Goal: Task Accomplishment & Management: Manage account settings

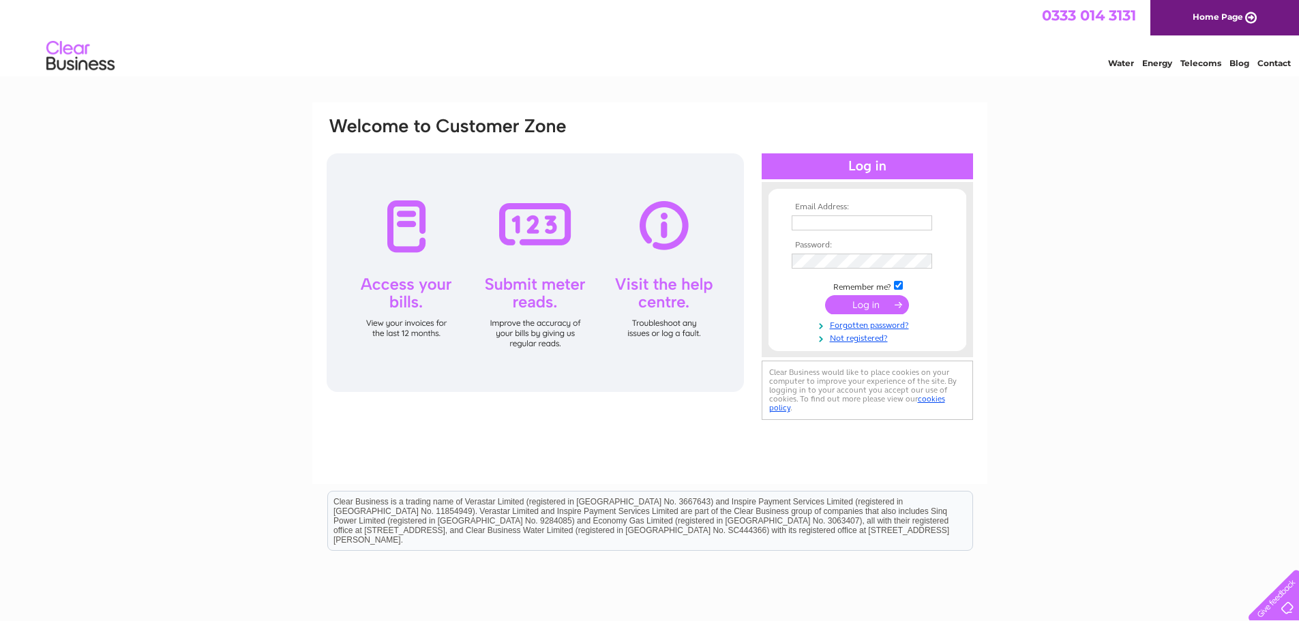
click at [849, 223] on input "text" at bounding box center [862, 223] width 141 height 15
type input "service@sandybaird.co.uk"
click at [872, 297] on input "submit" at bounding box center [867, 306] width 84 height 19
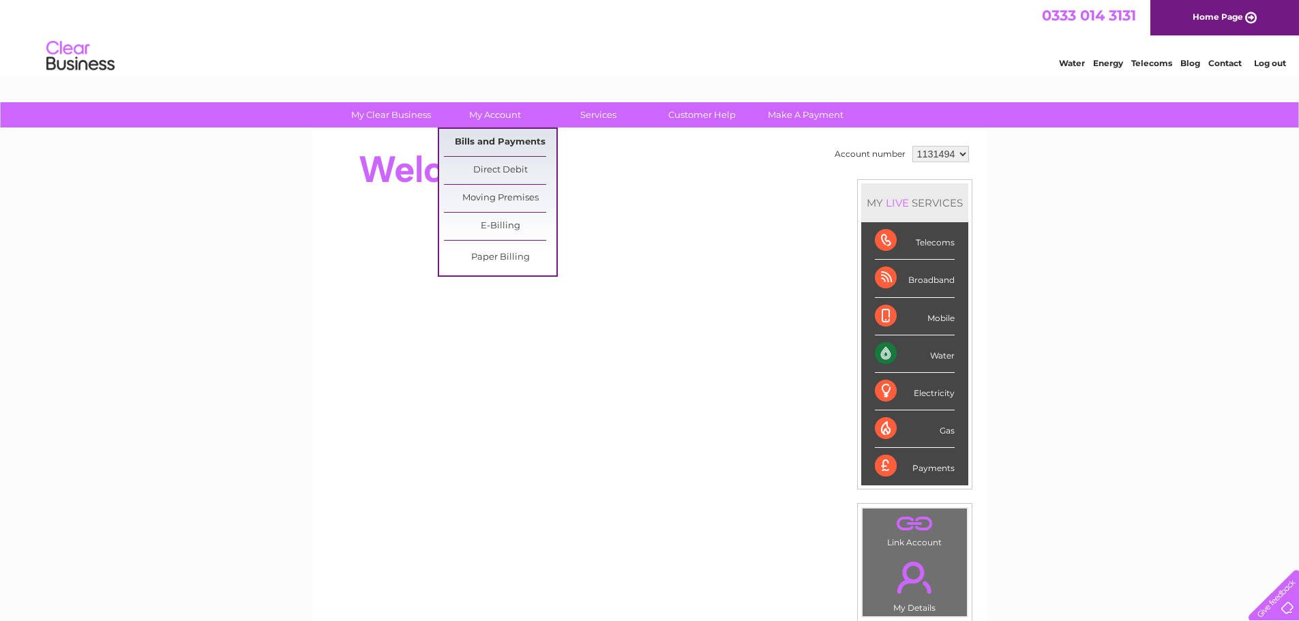
click at [497, 132] on link "Bills and Payments" at bounding box center [500, 142] width 113 height 27
click at [500, 145] on link "Bills and Payments" at bounding box center [500, 142] width 113 height 27
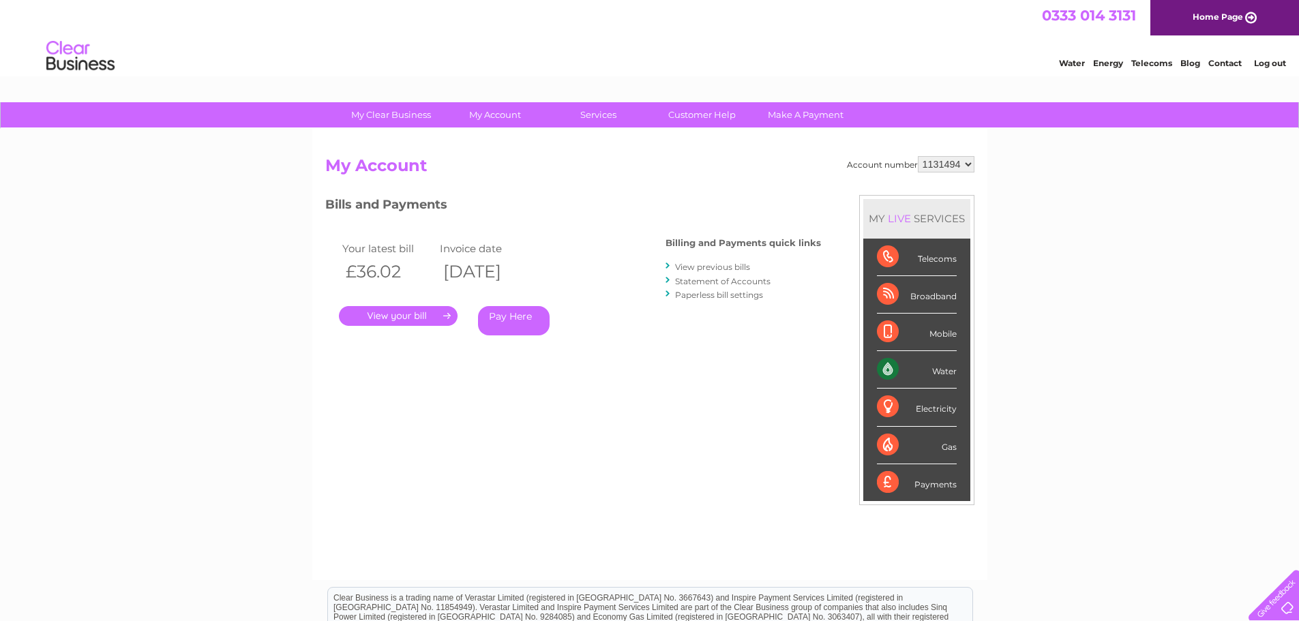
click at [403, 321] on link "." at bounding box center [398, 316] width 119 height 20
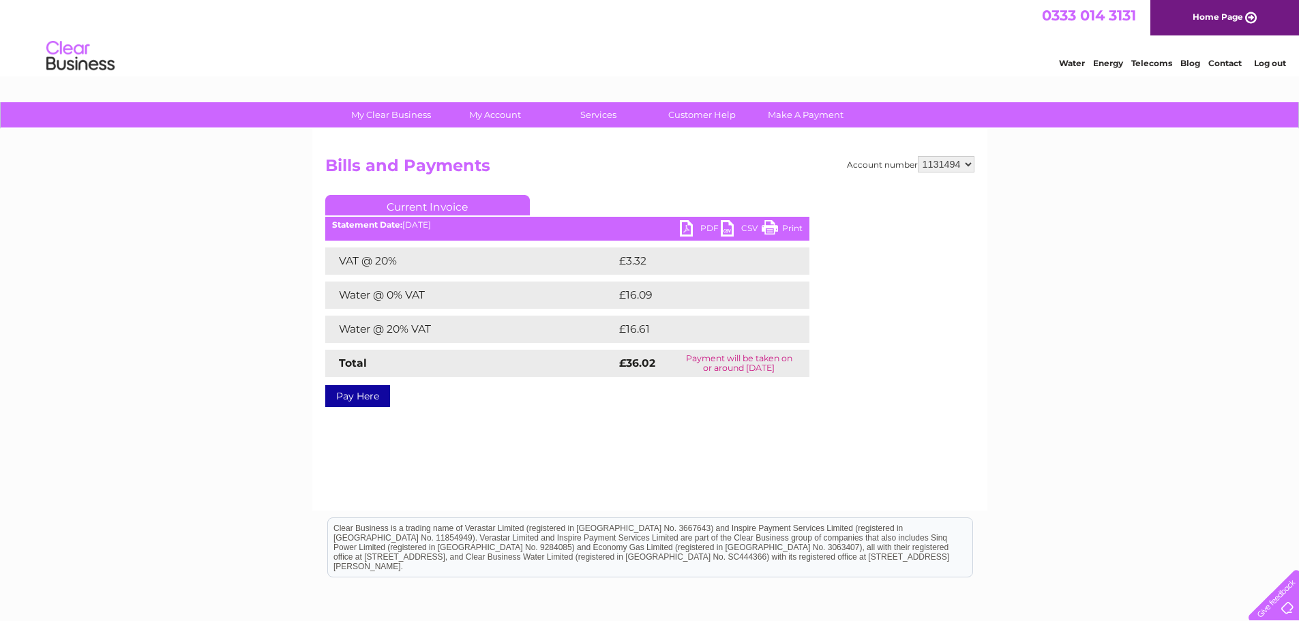
click at [1258, 60] on link "Log out" at bounding box center [1270, 63] width 32 height 10
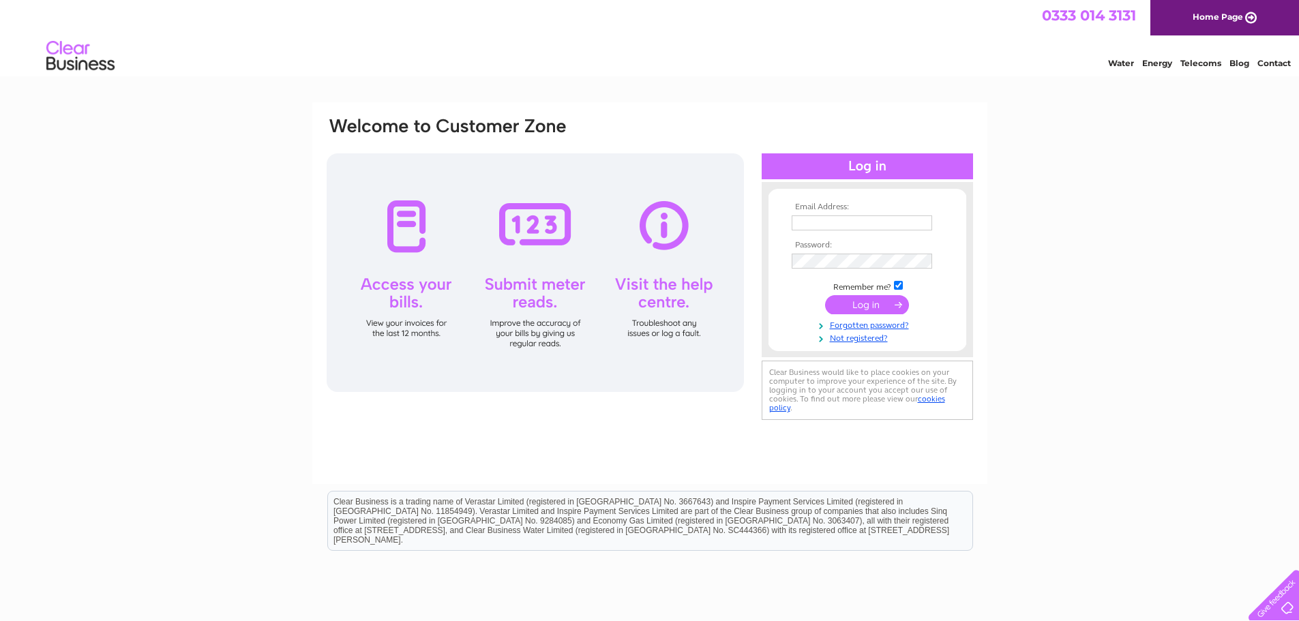
click at [836, 220] on input "text" at bounding box center [862, 223] width 141 height 15
type input "[EMAIL_ADDRESS][DOMAIN_NAME]"
click at [825, 297] on input "submit" at bounding box center [867, 306] width 84 height 19
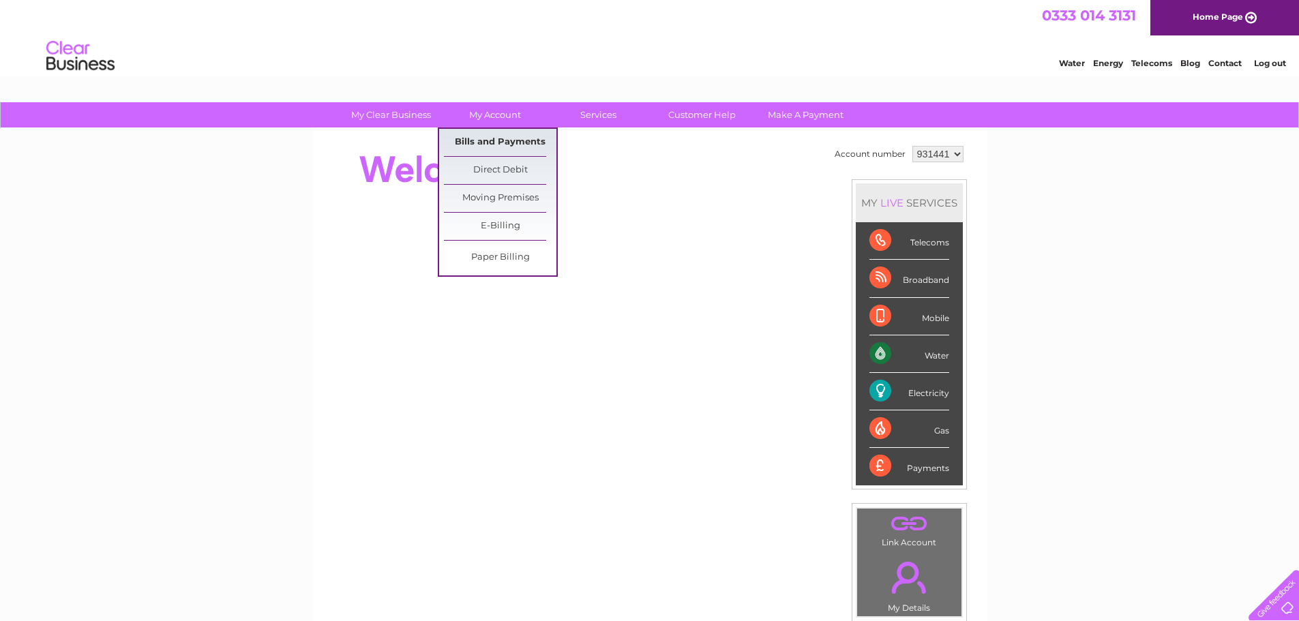
click at [505, 135] on link "Bills and Payments" at bounding box center [500, 142] width 113 height 27
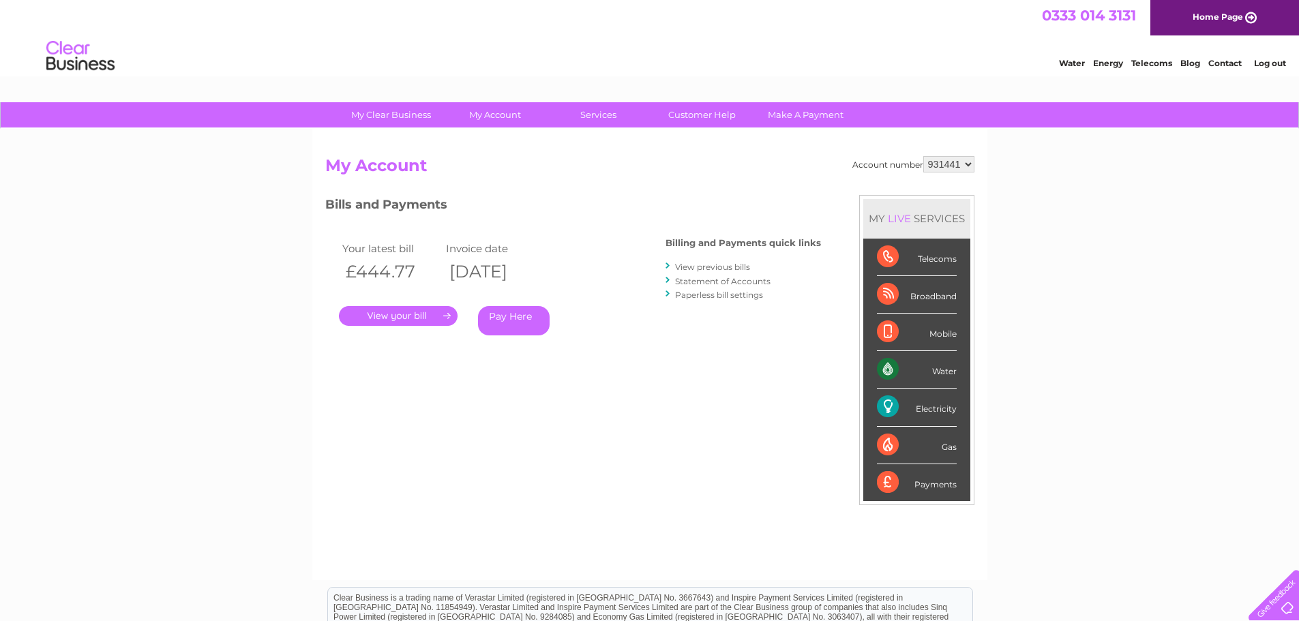
click at [705, 269] on link "View previous bills" at bounding box center [712, 267] width 75 height 10
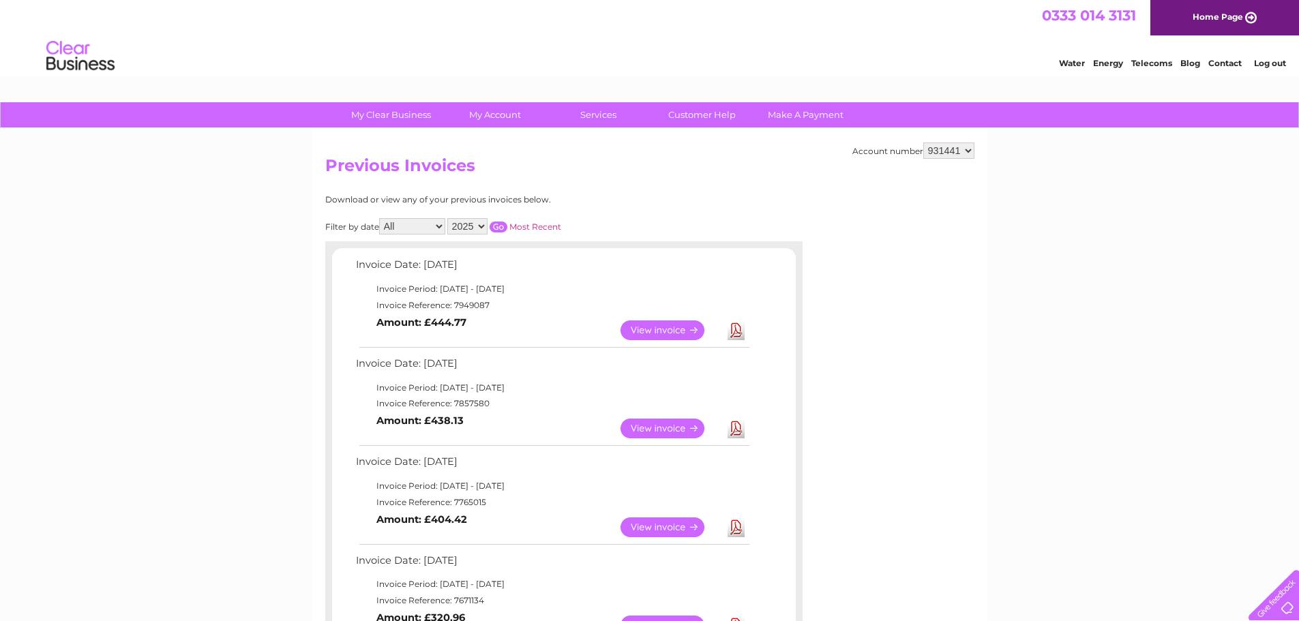
click at [678, 428] on link "View" at bounding box center [671, 429] width 100 height 20
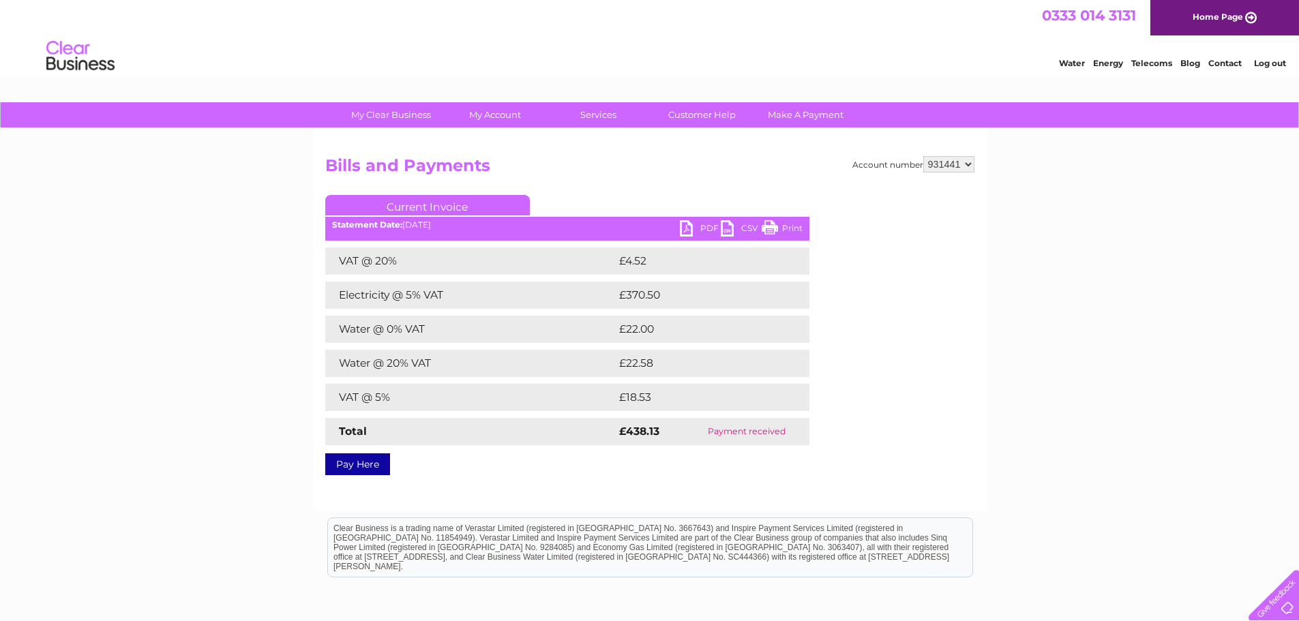
drag, startPoint x: 786, startPoint y: 228, endPoint x: 1020, endPoint y: 18, distance: 315.0
click at [786, 228] on link "Print" at bounding box center [782, 230] width 41 height 20
click at [690, 224] on link "PDF" at bounding box center [700, 230] width 41 height 20
